Goal: Task Accomplishment & Management: Manage account settings

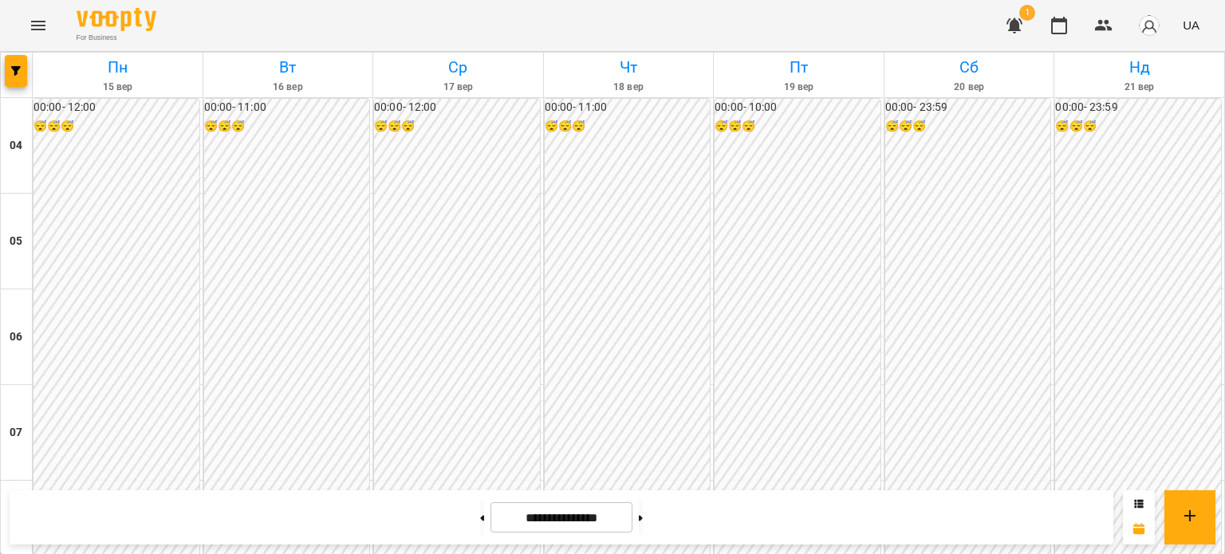
scroll to position [1196, 0]
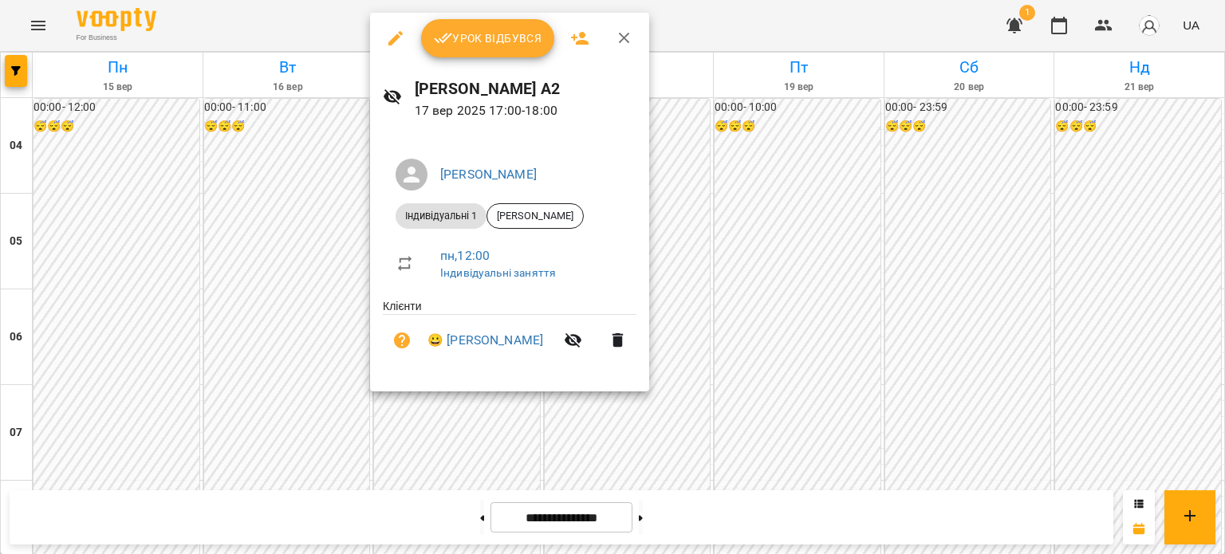
click at [512, 33] on span "Урок відбувся" at bounding box center [488, 38] width 108 height 19
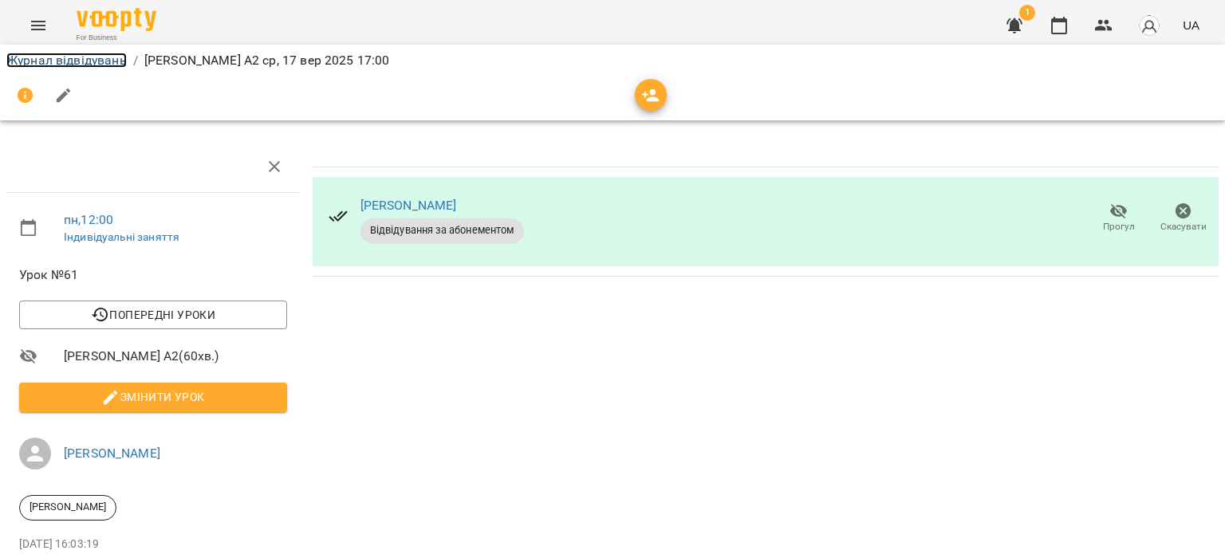
click at [104, 57] on link "Журнал відвідувань" at bounding box center [66, 60] width 120 height 15
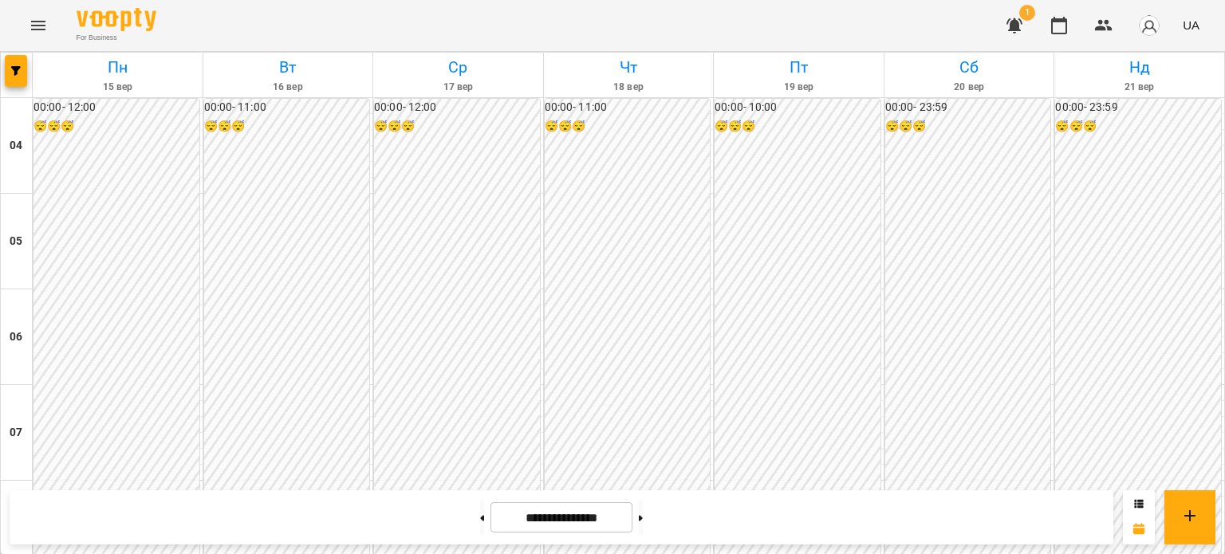
click at [1147, 27] on img "button" at bounding box center [1149, 25] width 22 height 22
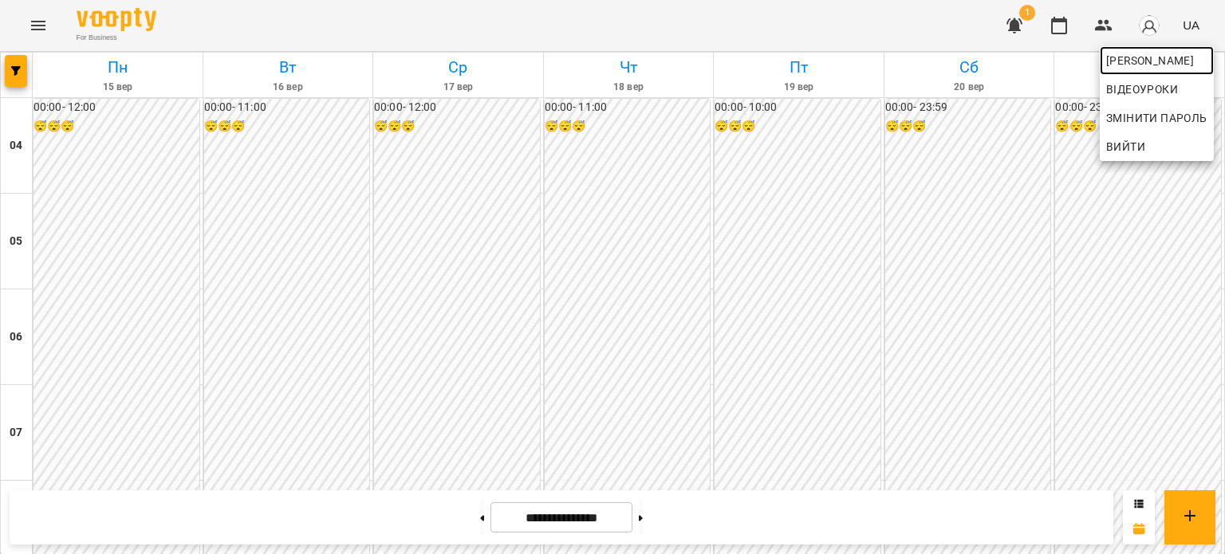
click at [1136, 55] on span "[PERSON_NAME]" at bounding box center [1156, 60] width 101 height 19
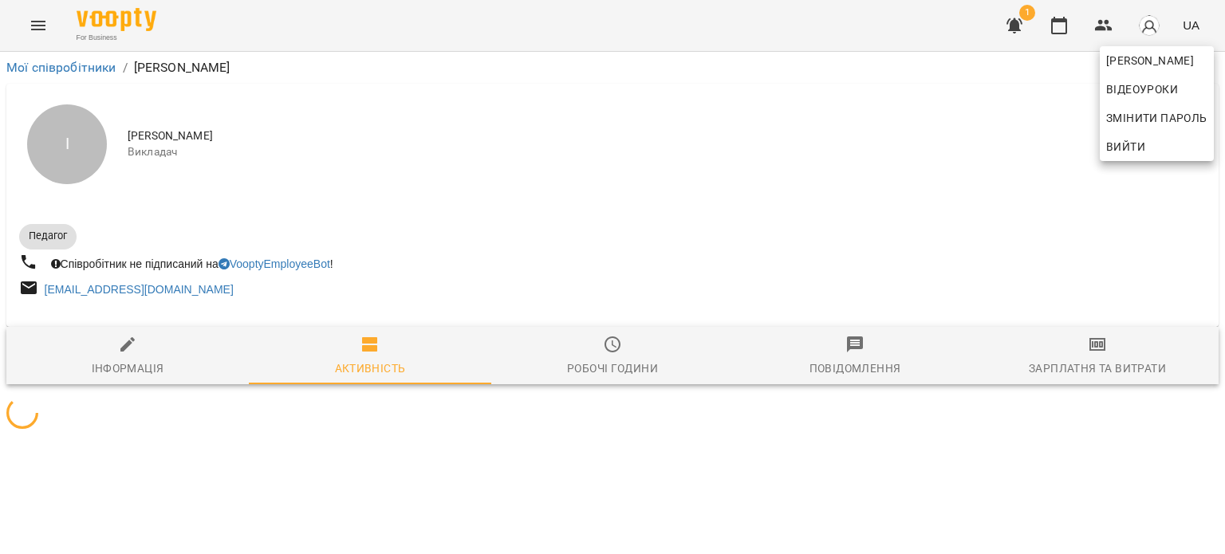
click at [1106, 358] on div at bounding box center [612, 277] width 1225 height 554
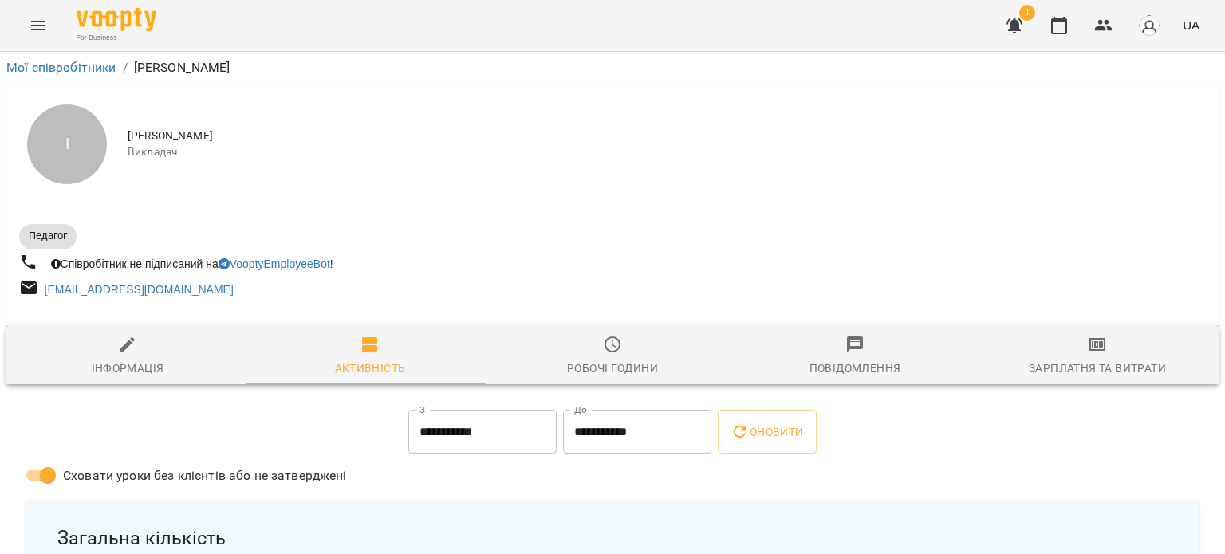
click at [1106, 359] on span "Зарплатня та Витрати" at bounding box center [1097, 356] width 223 height 43
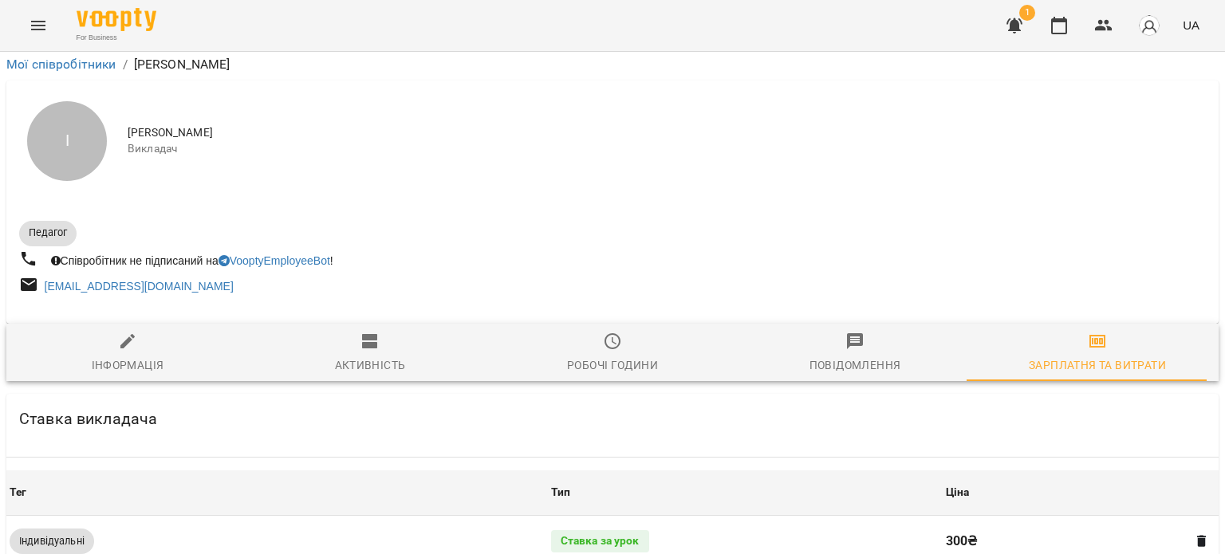
scroll to position [695, 0]
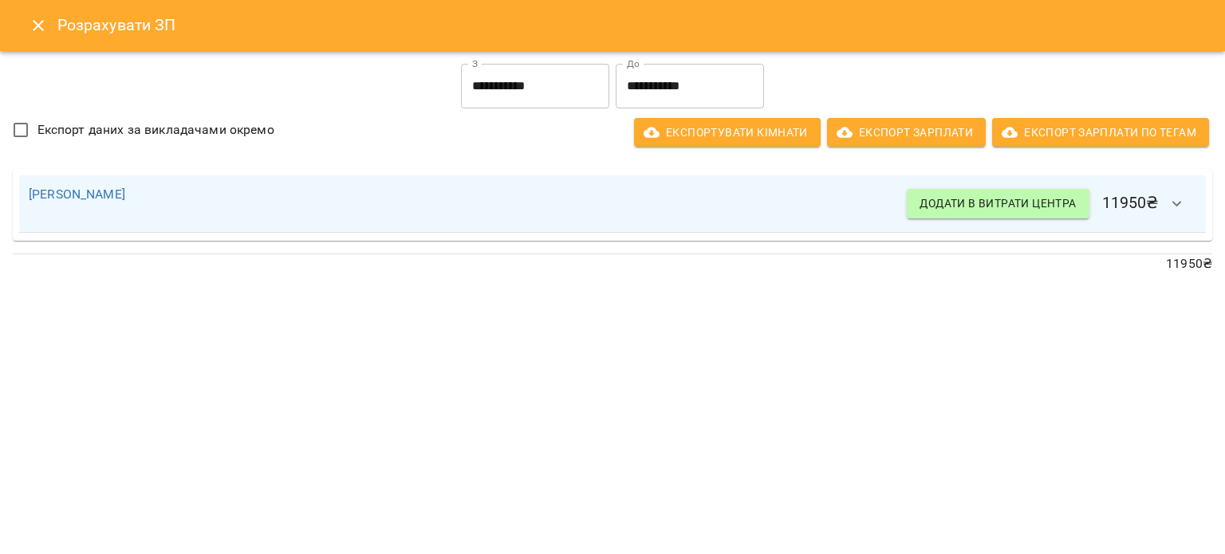
click at [44, 29] on icon "Close" at bounding box center [38, 25] width 19 height 19
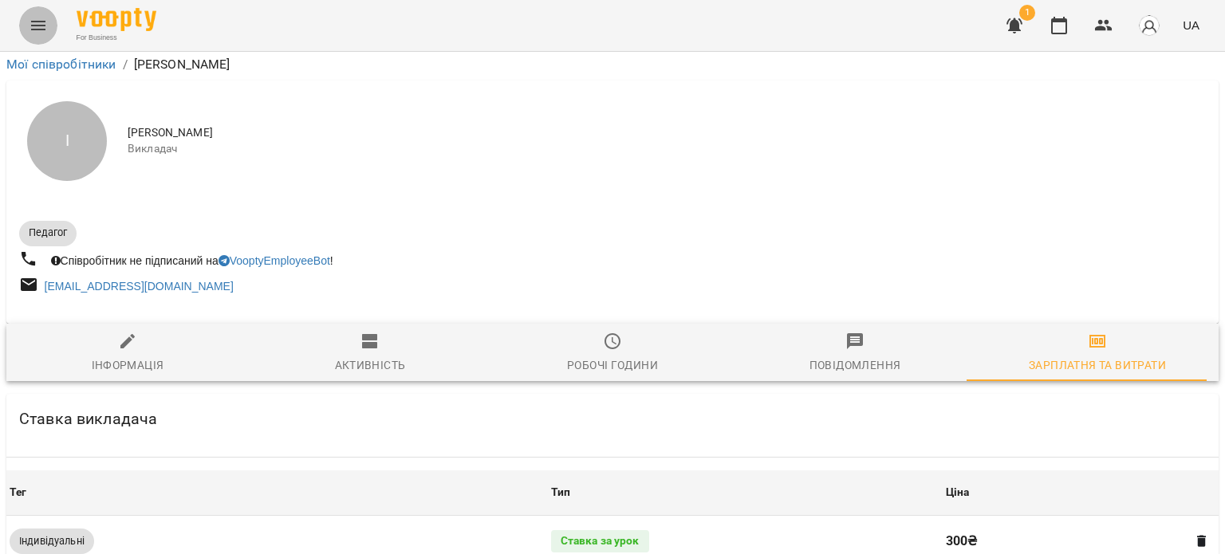
click at [45, 31] on icon "Menu" at bounding box center [38, 25] width 19 height 19
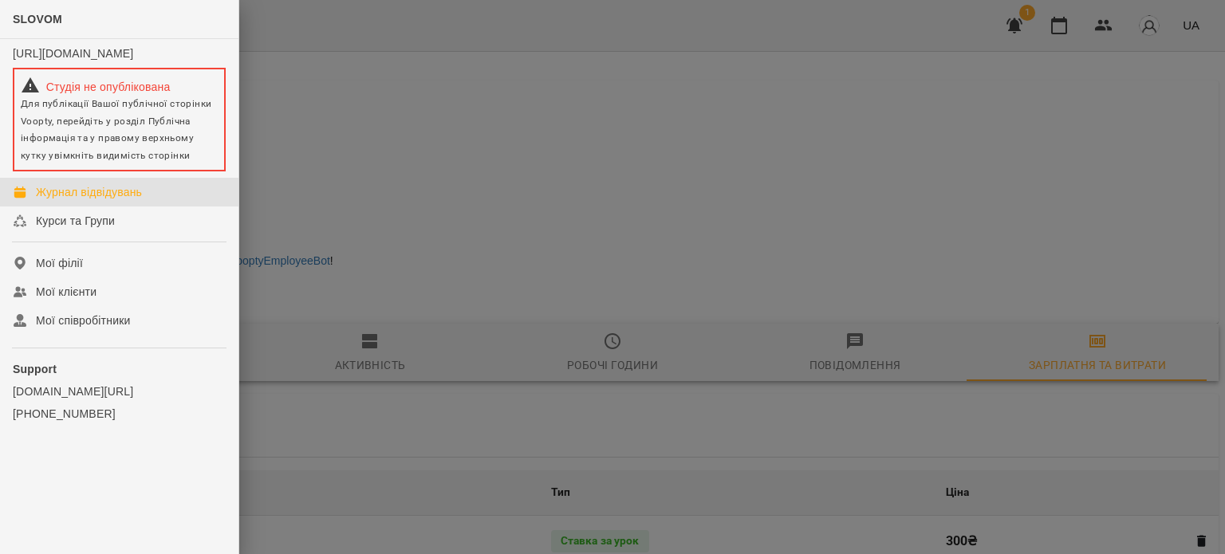
click at [73, 200] on div "Журнал відвідувань" at bounding box center [89, 192] width 106 height 16
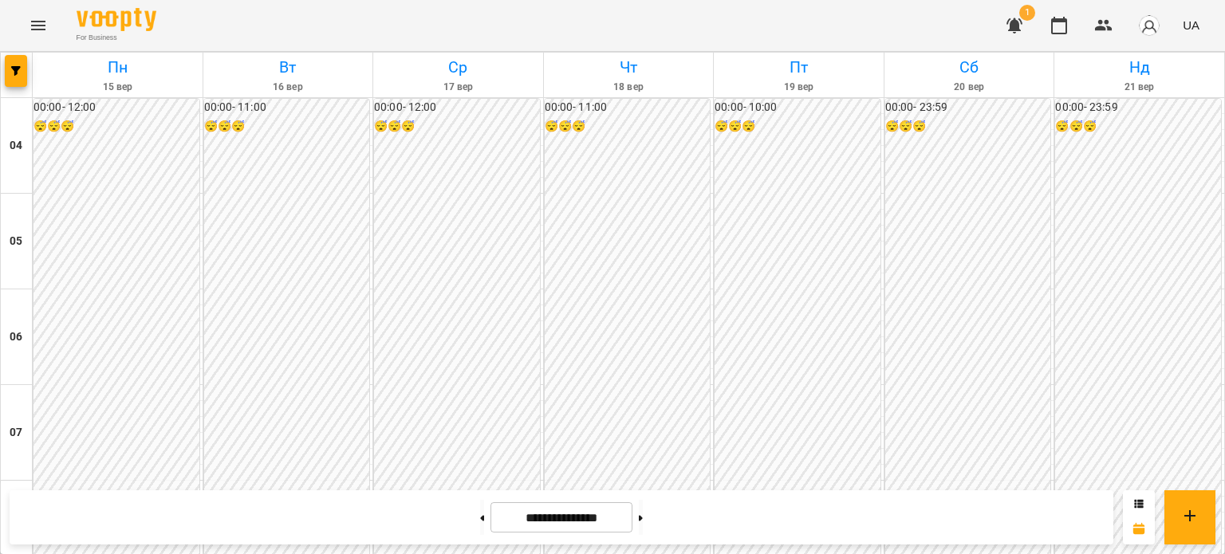
scroll to position [1274, 0]
